Goal: Transaction & Acquisition: Purchase product/service

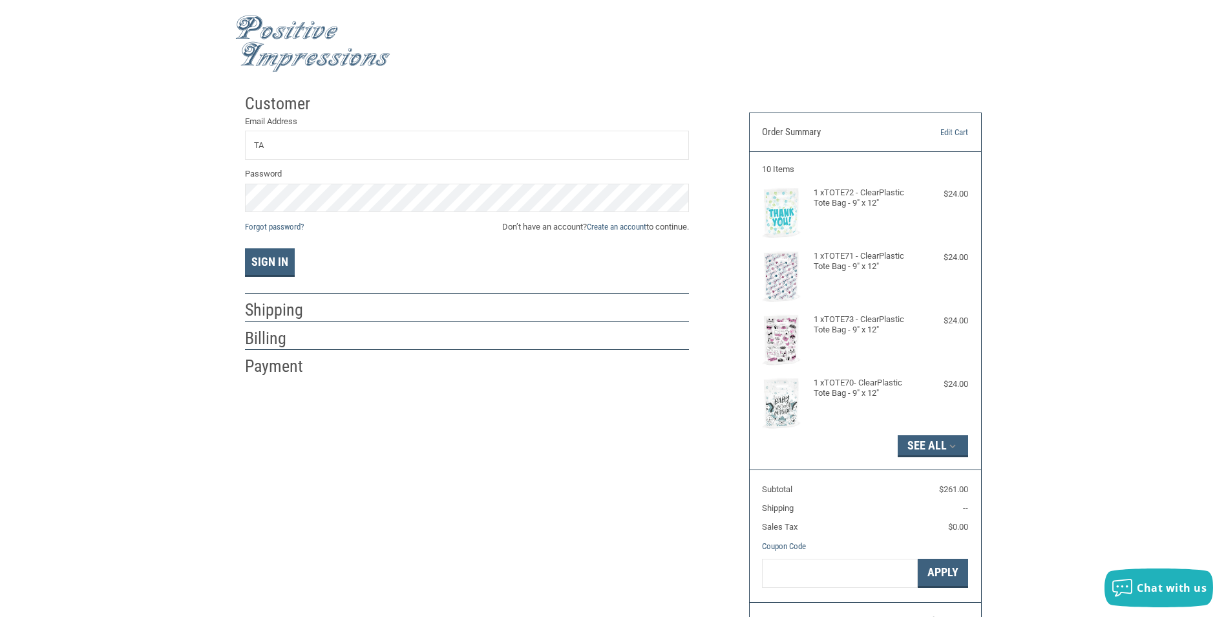
type input "[EMAIL_ADDRESS][DOMAIN_NAME]"
click at [274, 262] on button "Sign In" at bounding box center [270, 262] width 50 height 28
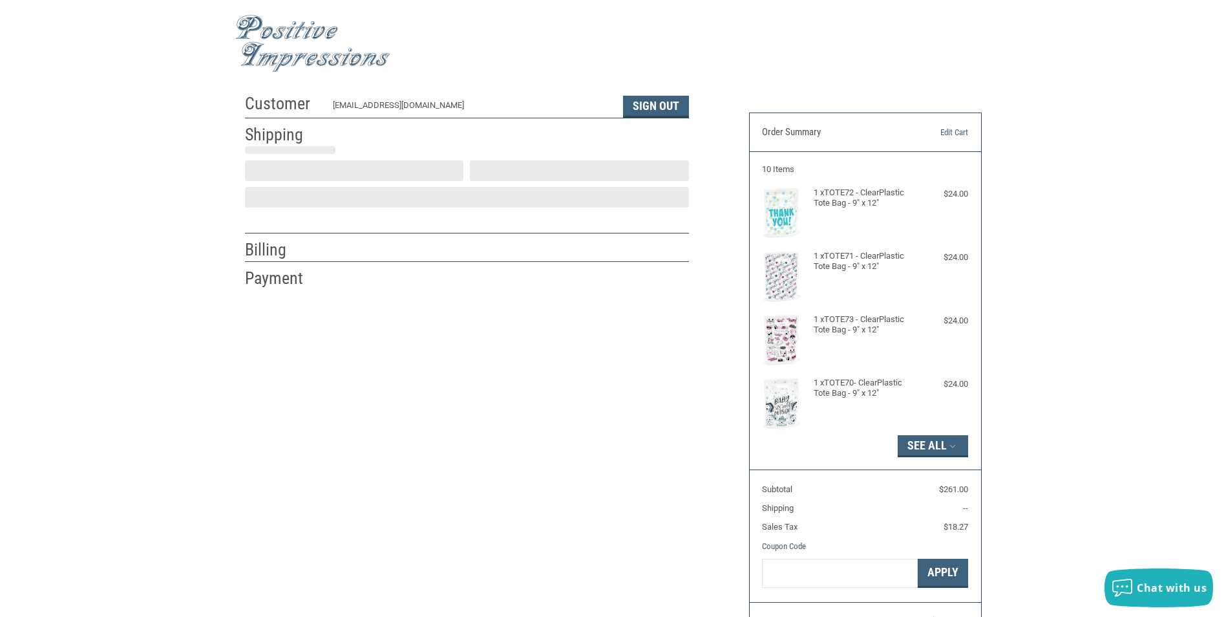
select select "US"
select select "IN"
type input "[PERSON_NAME]"
type input "Tri-County Veterinary Clinic"
type input "[STREET_ADDRESS]"
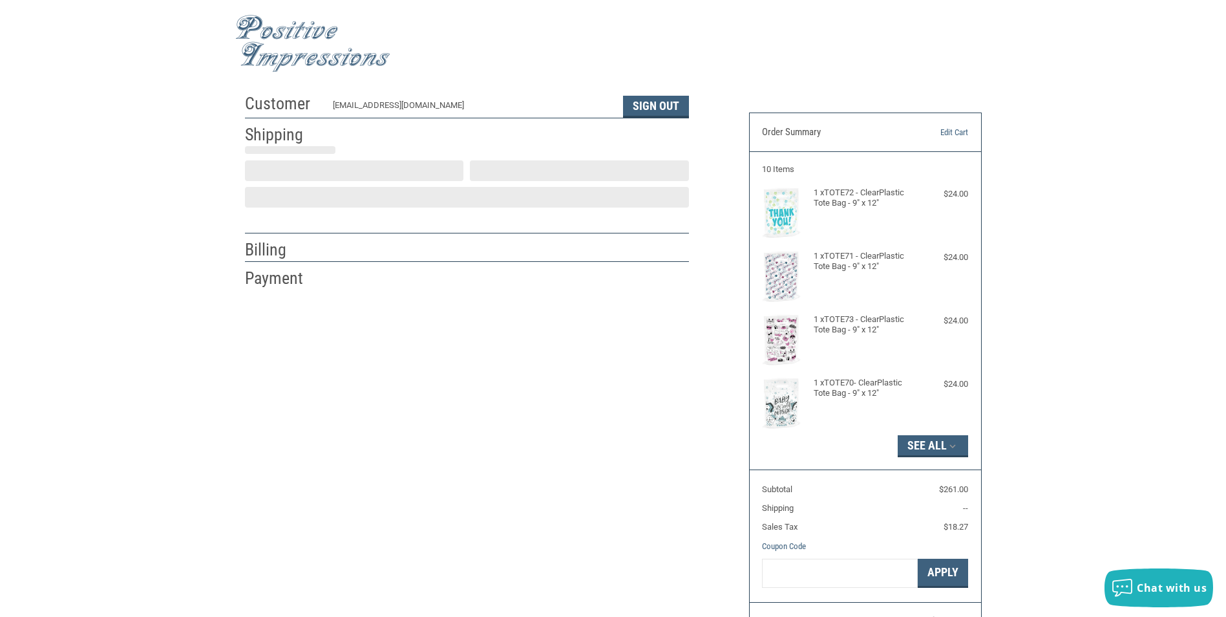
type input "P. O. Box 217"
type input "[GEOGRAPHIC_DATA]"
select select "IN"
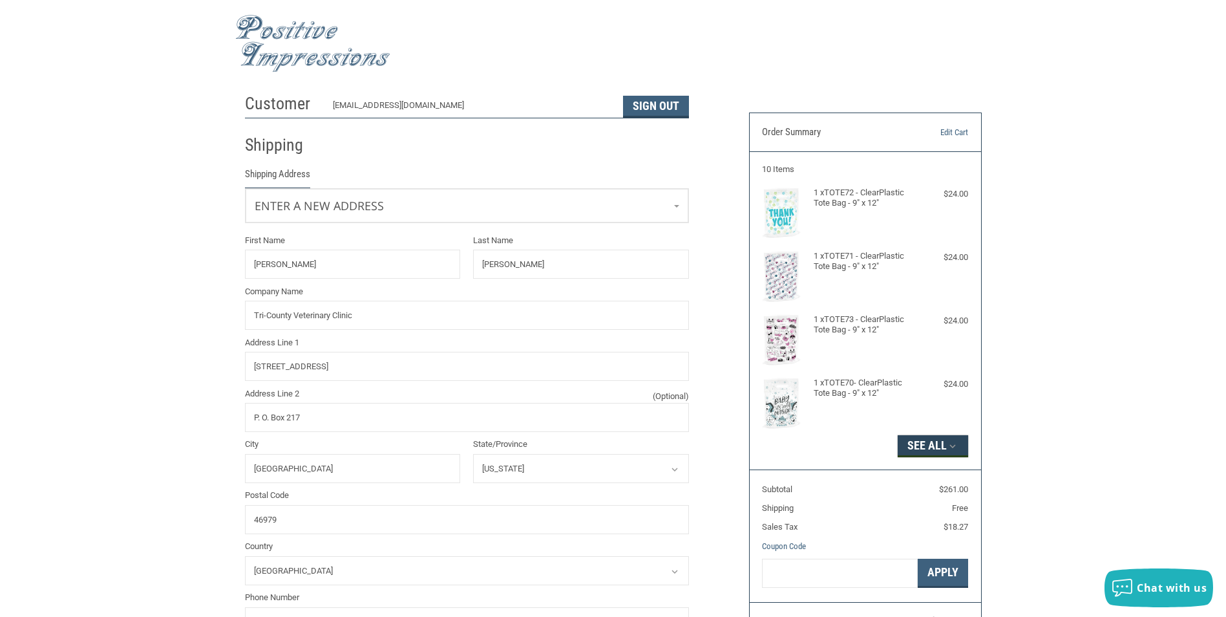
click at [937, 445] on button "See All" at bounding box center [933, 446] width 70 height 22
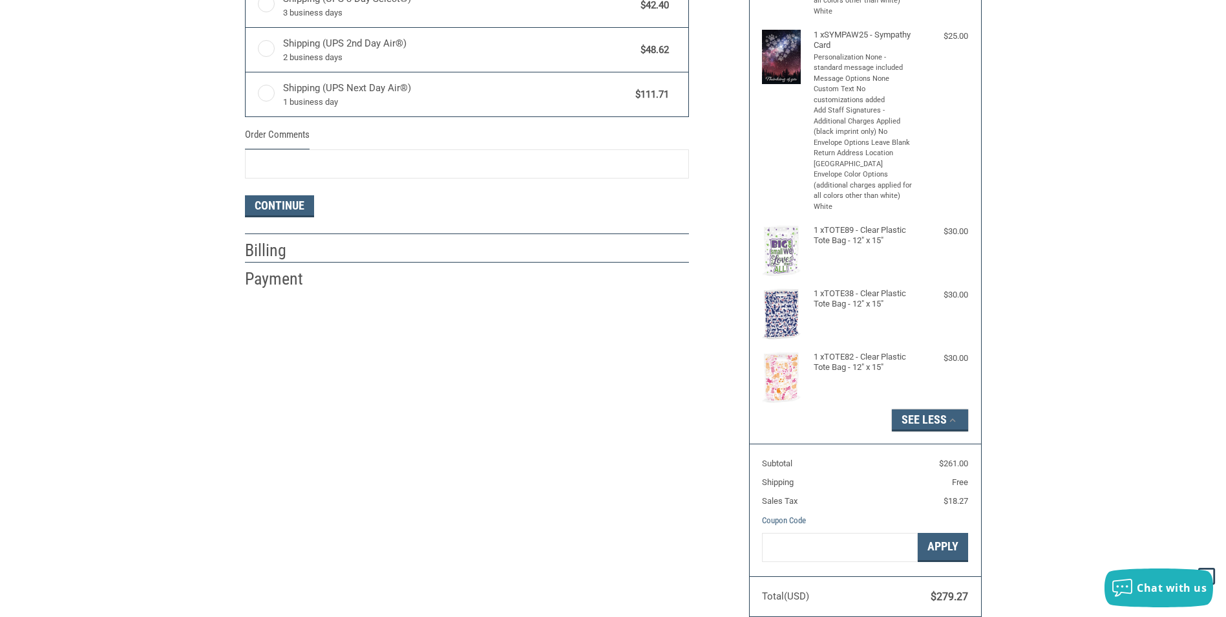
scroll to position [840, 0]
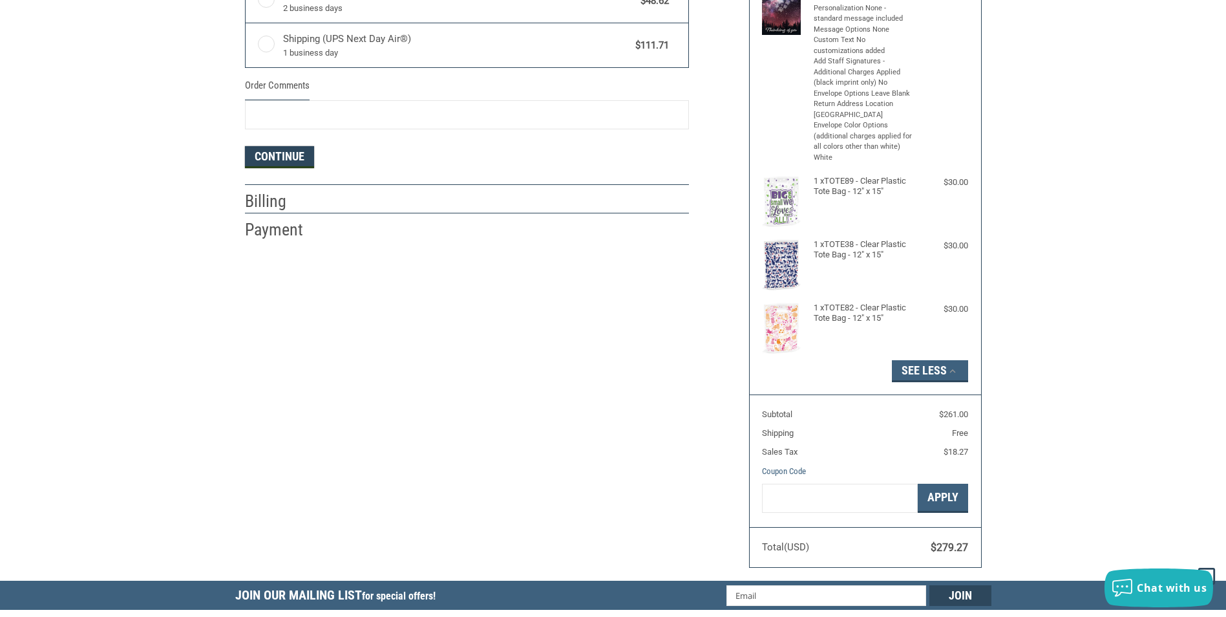
click at [284, 155] on button "Continue" at bounding box center [279, 157] width 69 height 22
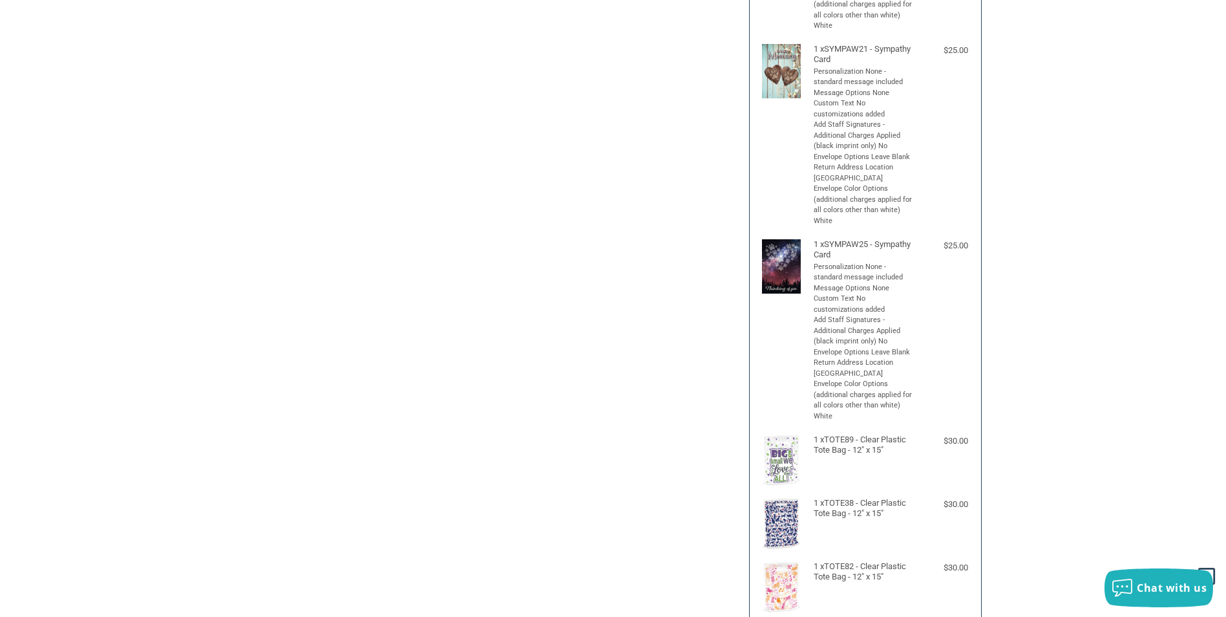
scroll to position [259, 0]
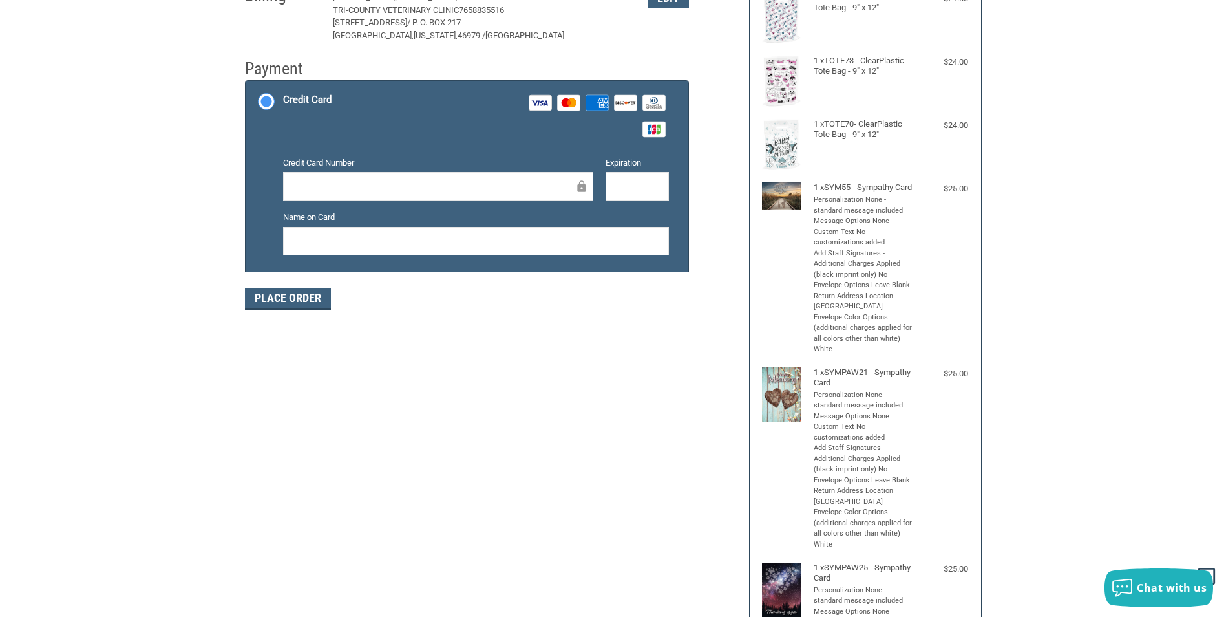
click at [390, 177] on div at bounding box center [438, 186] width 310 height 29
click at [301, 292] on button "Place Order" at bounding box center [288, 299] width 86 height 22
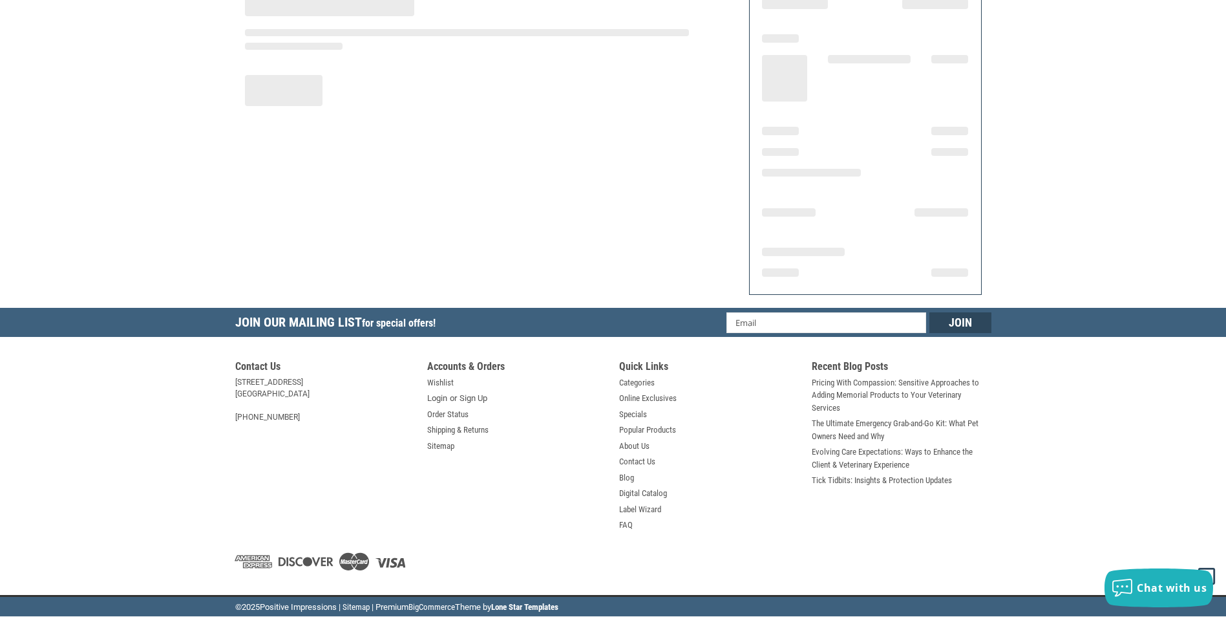
scroll to position [127, 0]
